Goal: Task Accomplishment & Management: Use online tool/utility

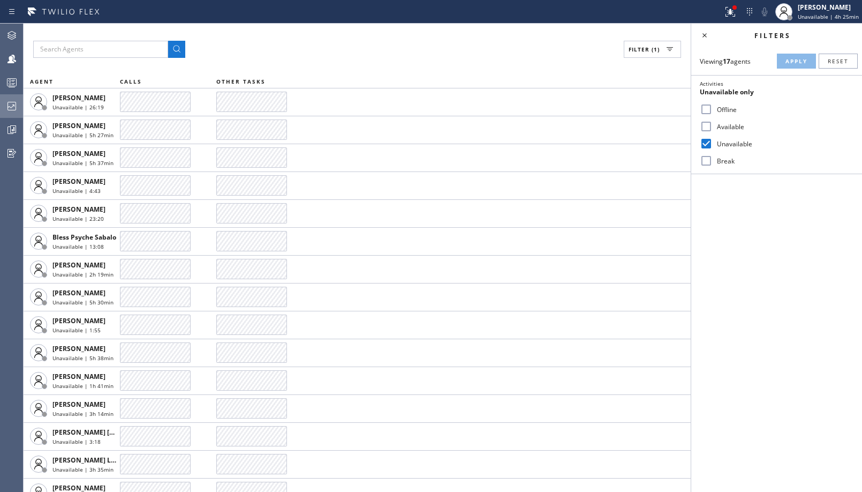
click at [14, 103] on icon at bounding box center [11, 106] width 13 height 13
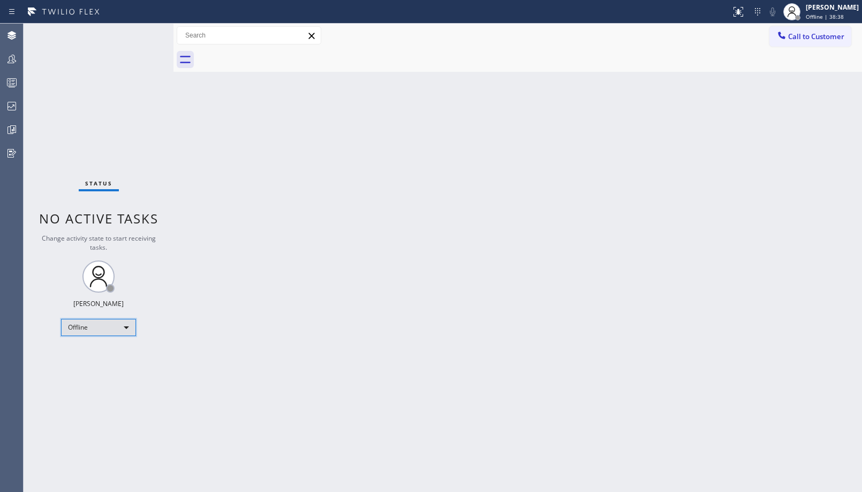
click at [77, 323] on div "Offline" at bounding box center [98, 327] width 75 height 17
click at [109, 369] on li "Unavailable" at bounding box center [98, 368] width 73 height 13
click at [16, 109] on icon at bounding box center [11, 106] width 9 height 9
